Goal: Find specific page/section: Find specific page/section

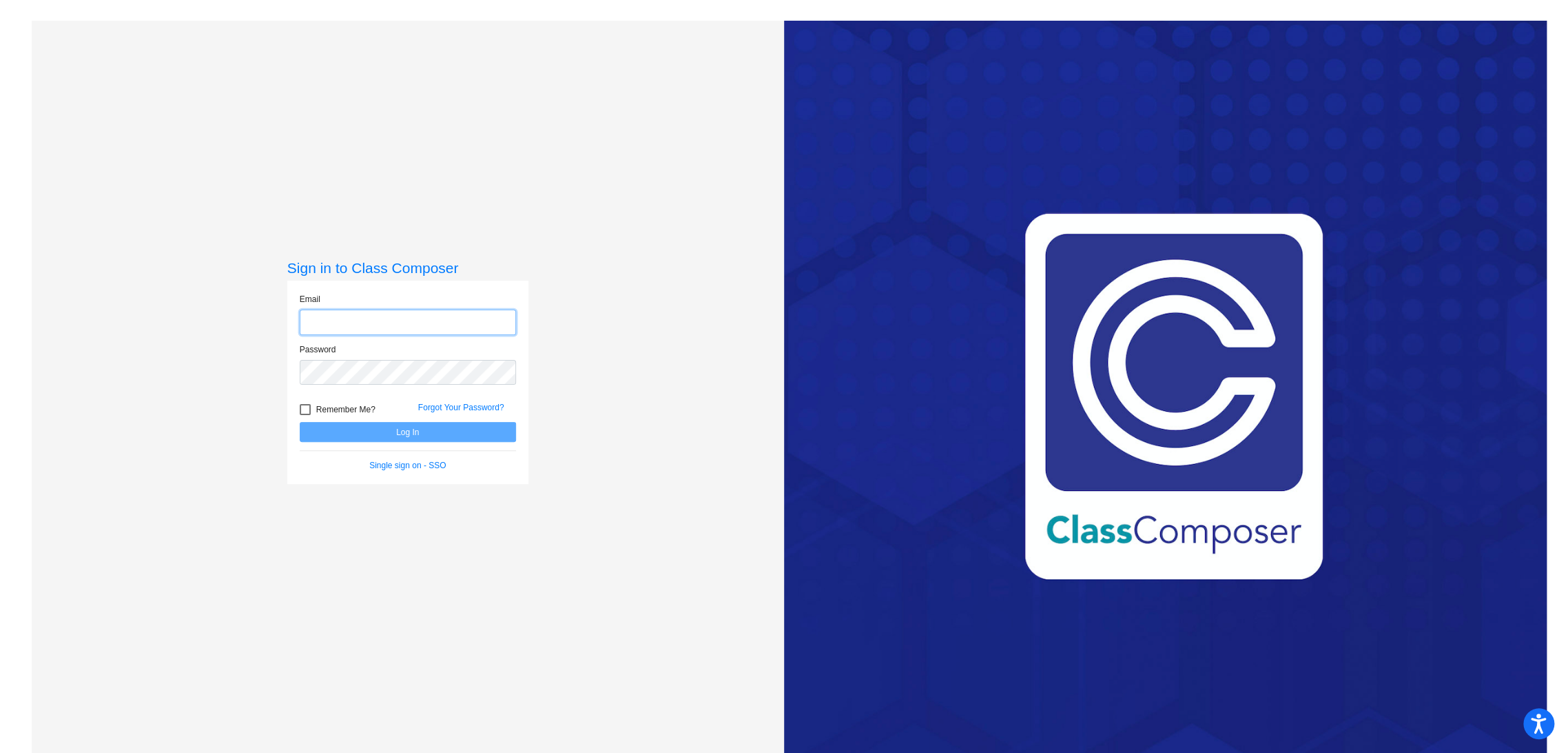
type input "[EMAIL_ADDRESS][DOMAIN_NAME]"
click at [447, 430] on button "Log In" at bounding box center [407, 432] width 217 height 20
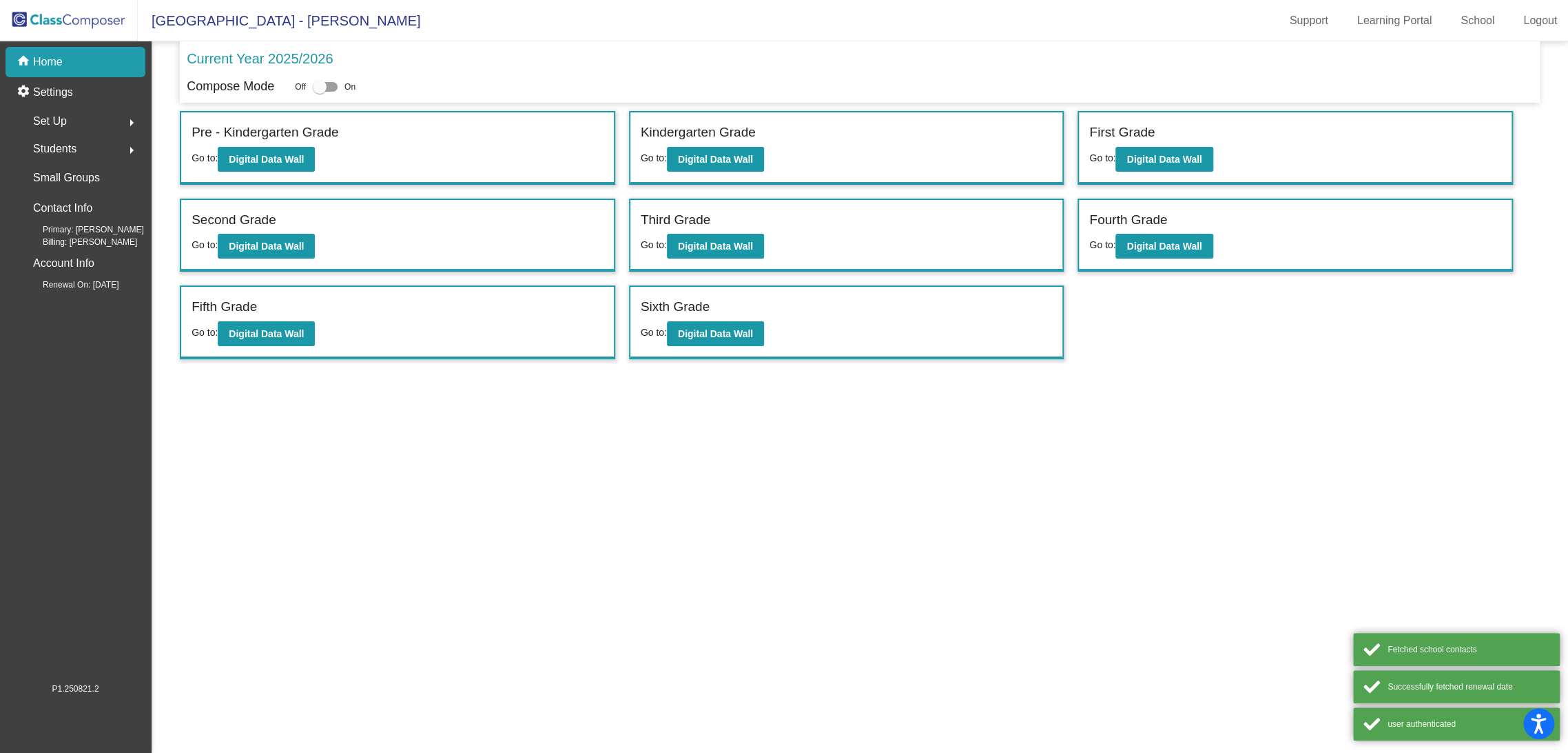
click at [447, 430] on mat-sidenav-content "Current Year 2025/2026 Compose Mode Off On Incoming (New students moving into l…" at bounding box center [860, 397] width 1416 height 712
click at [722, 248] on b "Digital Data Wall" at bounding box center [715, 245] width 75 height 11
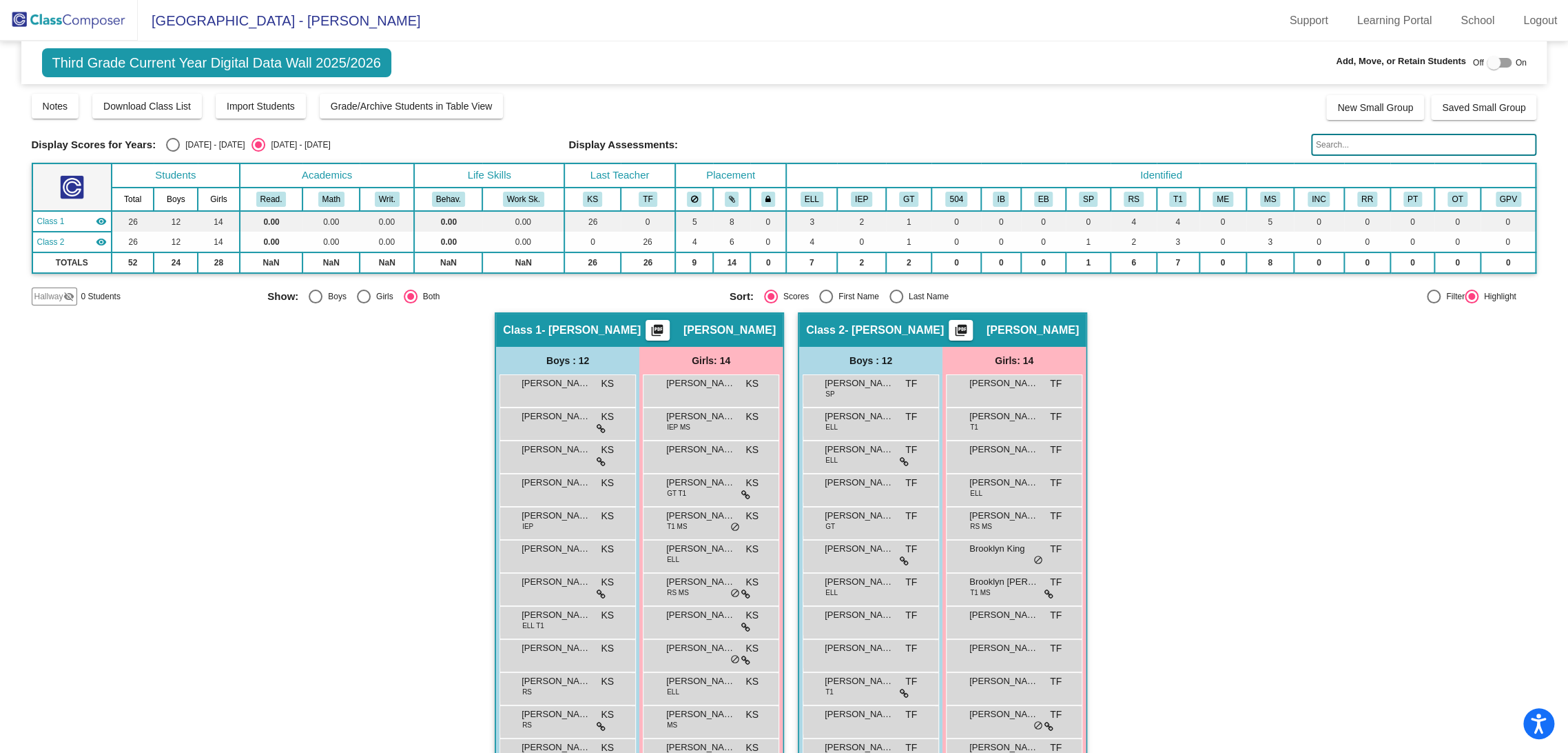
click at [177, 148] on div "Select an option" at bounding box center [172, 144] width 14 height 14
click at [173, 152] on input "[DATE] - [DATE]" at bounding box center [172, 152] width 1 height 1
radio input "true"
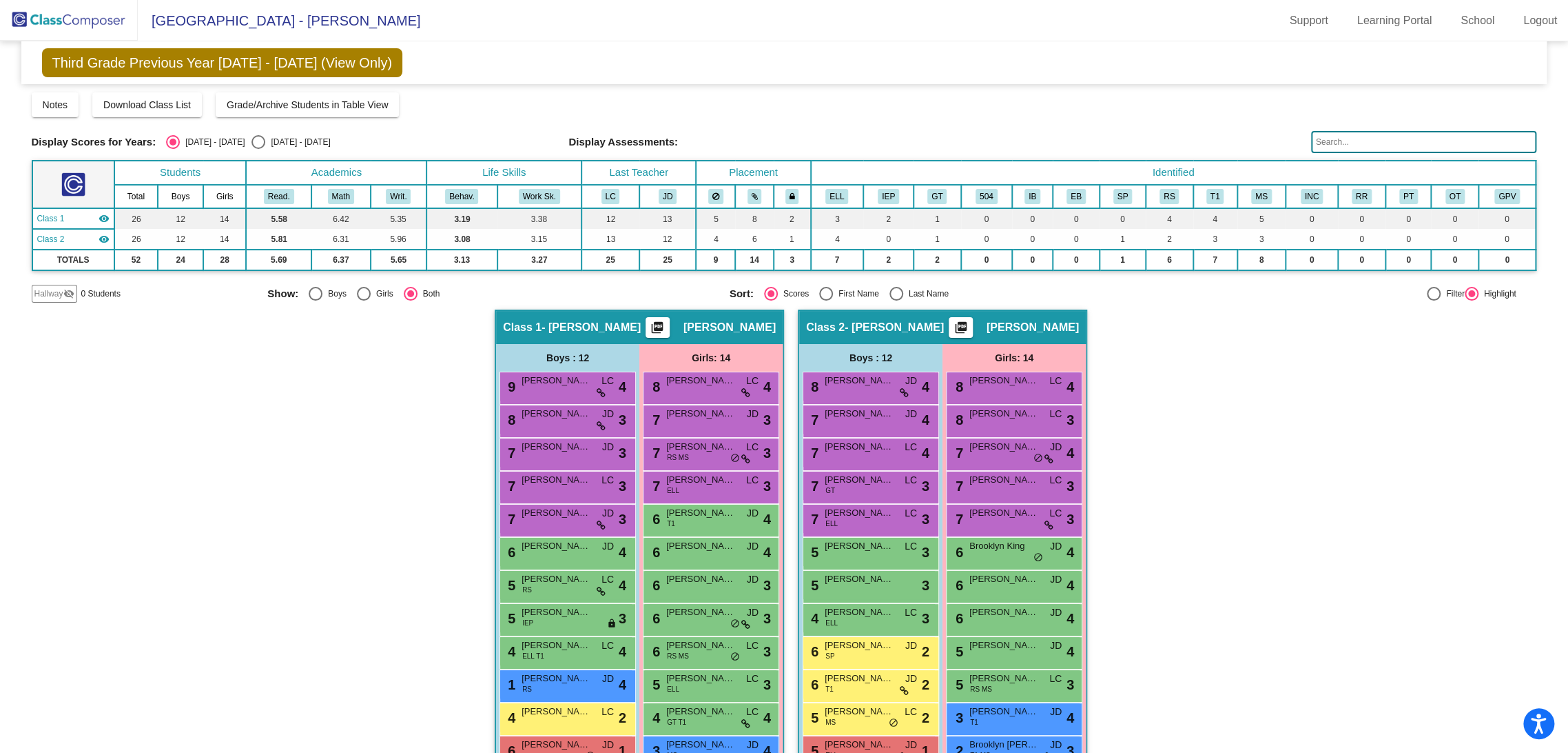
click at [252, 140] on div "Select an option" at bounding box center [258, 142] width 14 height 14
click at [258, 149] on input "[DATE] - [DATE]" at bounding box center [258, 149] width 1 height 1
radio input "true"
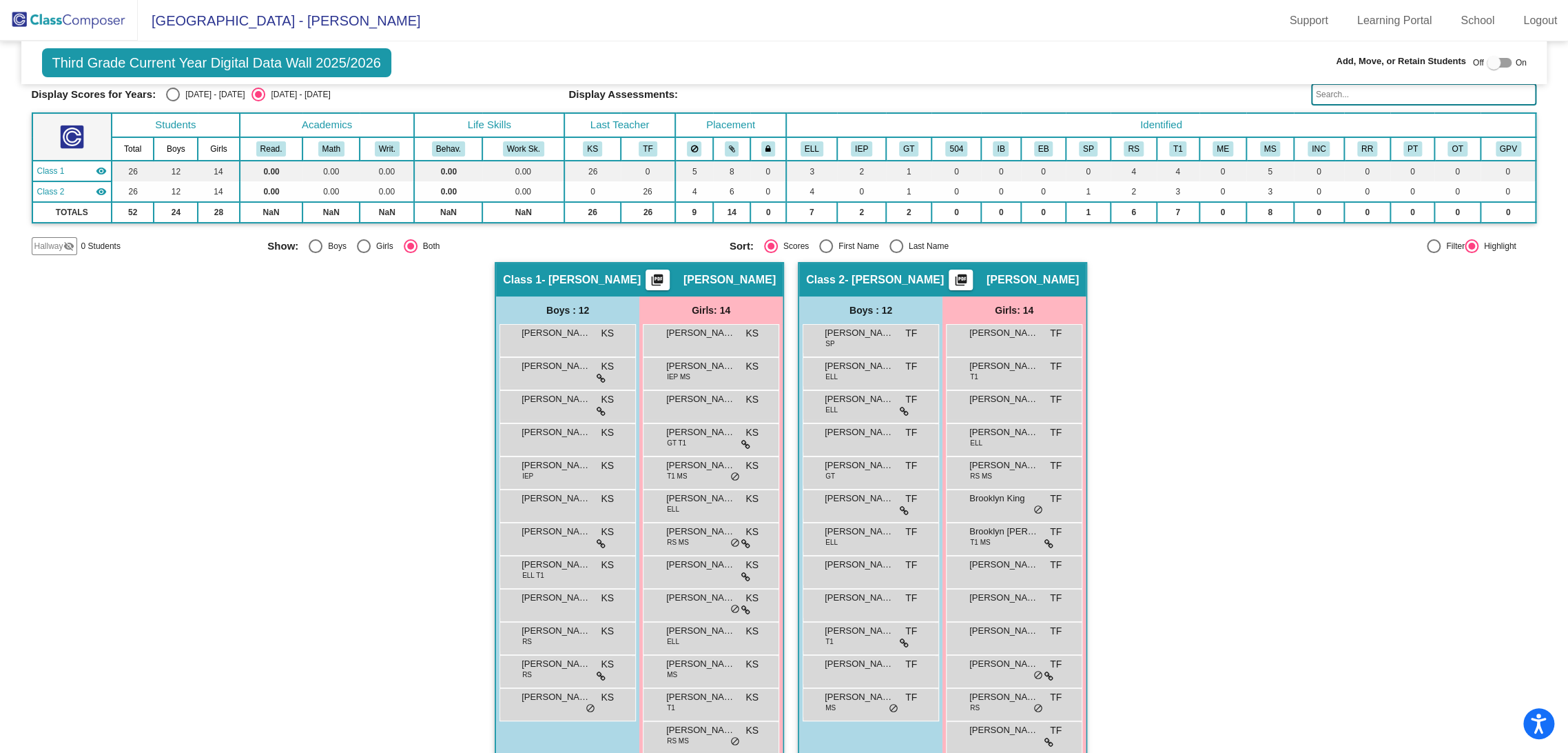
scroll to position [77, 0]
